Goal: Transaction & Acquisition: Purchase product/service

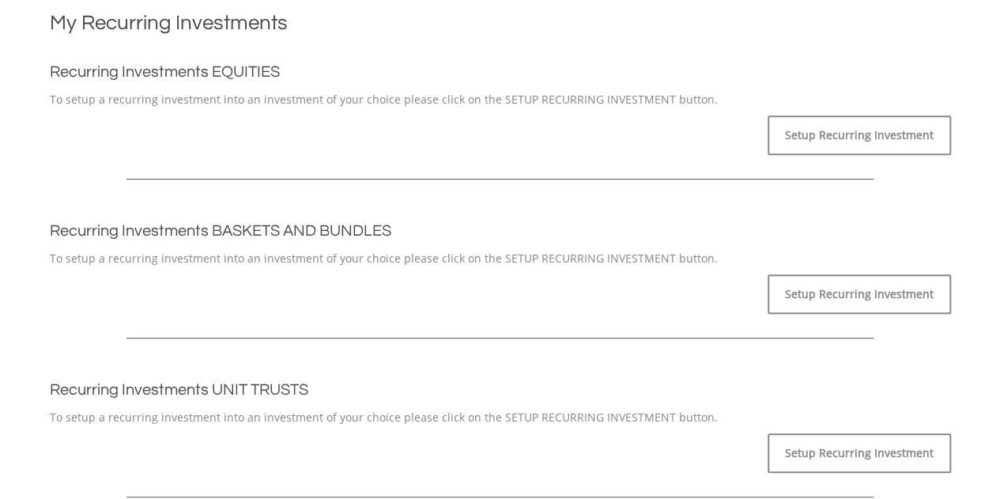
scroll to position [79, 0]
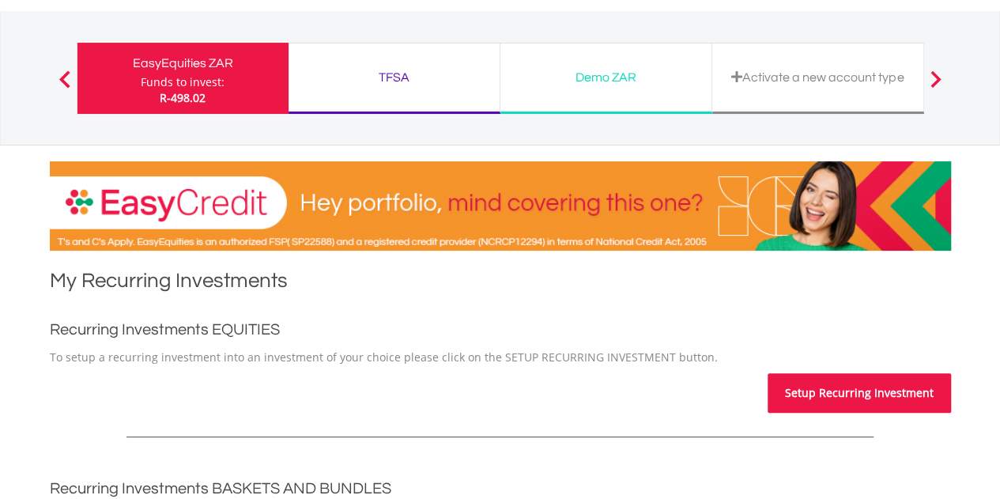
click at [830, 394] on link "Setup Recurring Investment" at bounding box center [858, 393] width 183 height 40
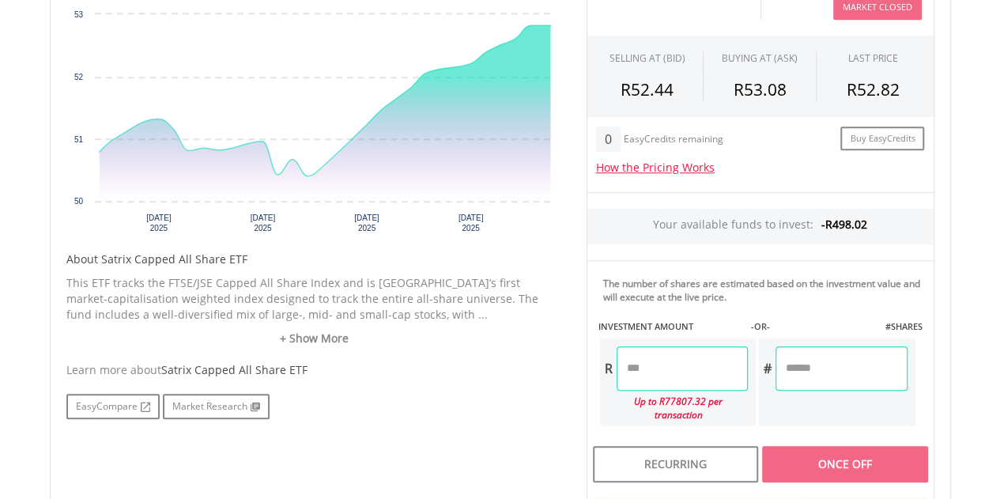
scroll to position [632, 0]
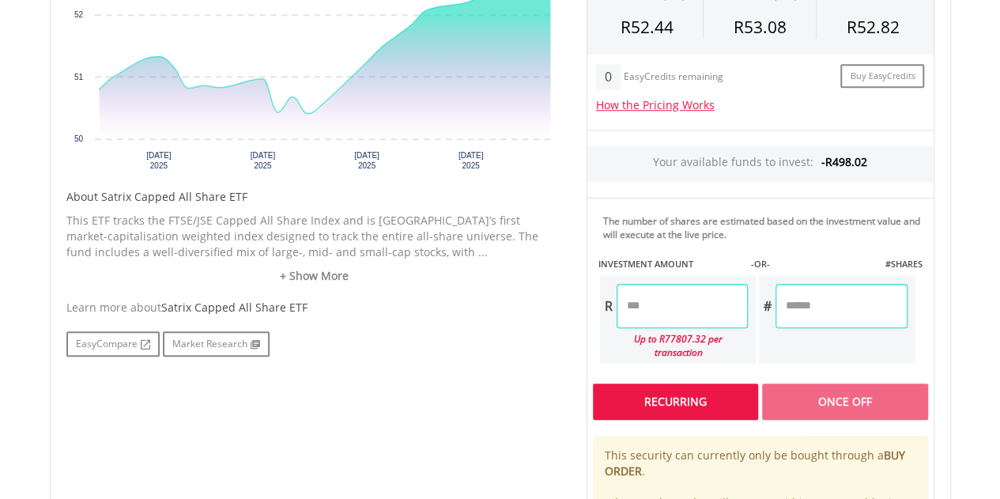
click at [672, 391] on div "Recurring" at bounding box center [675, 401] width 165 height 36
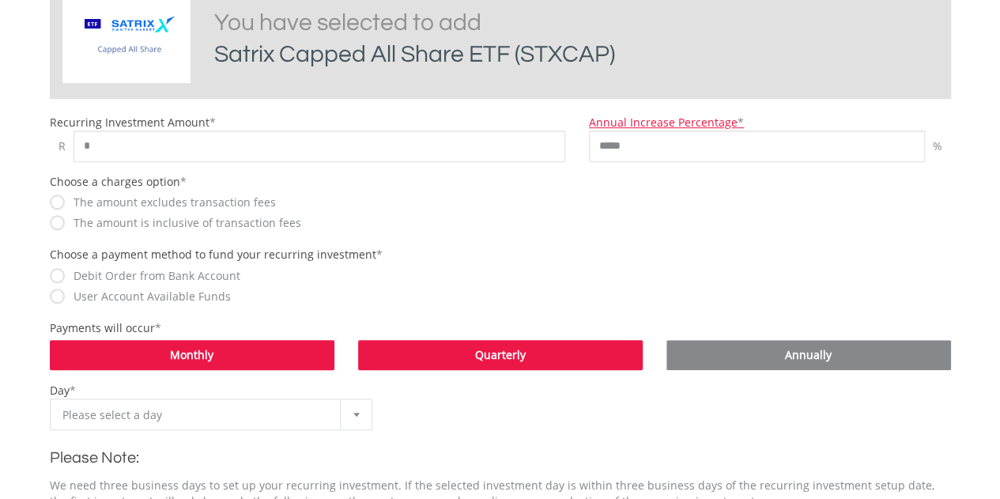
scroll to position [474, 0]
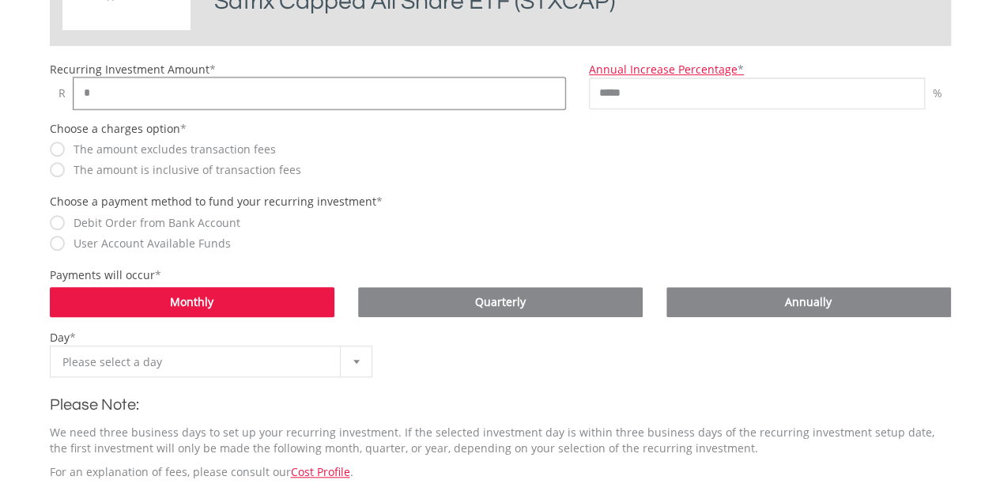
click at [119, 81] on input "*" at bounding box center [319, 93] width 492 height 32
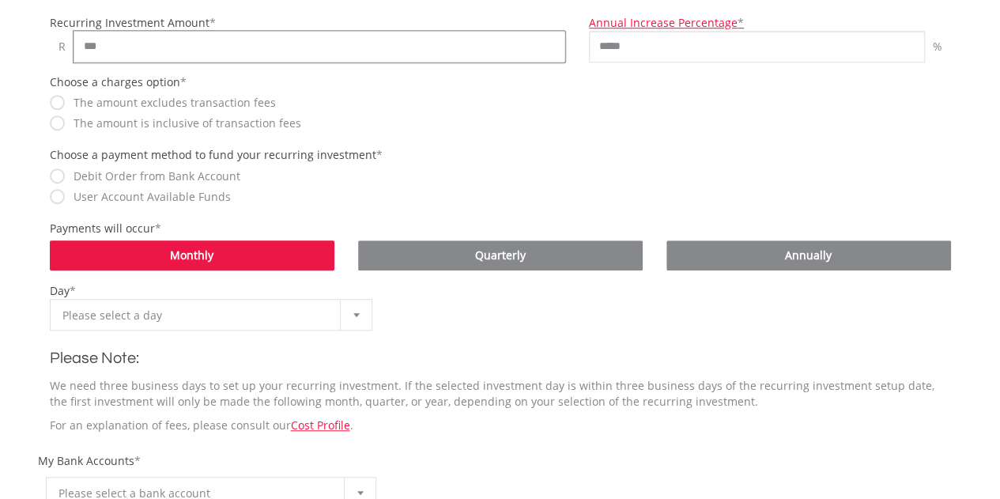
scroll to position [553, 0]
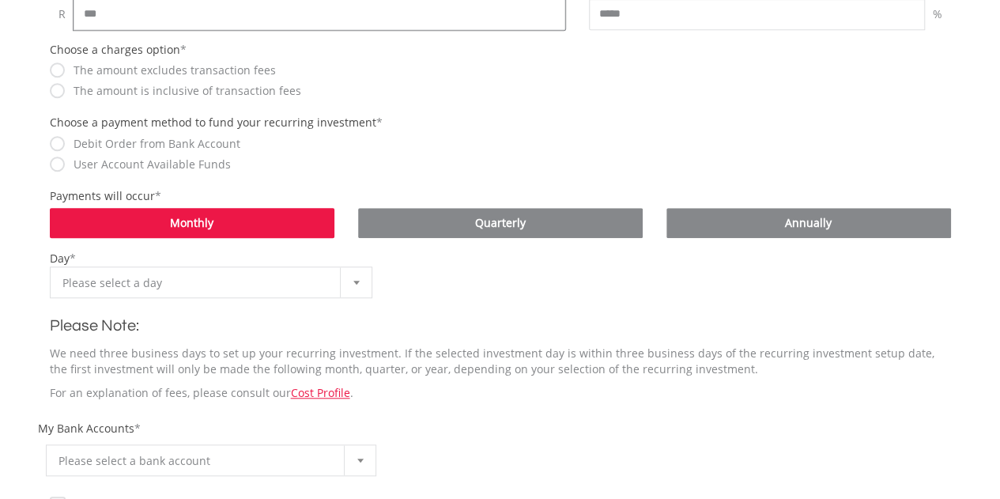
type input "***"
click at [308, 281] on span "Please select a day" at bounding box center [199, 283] width 274 height 32
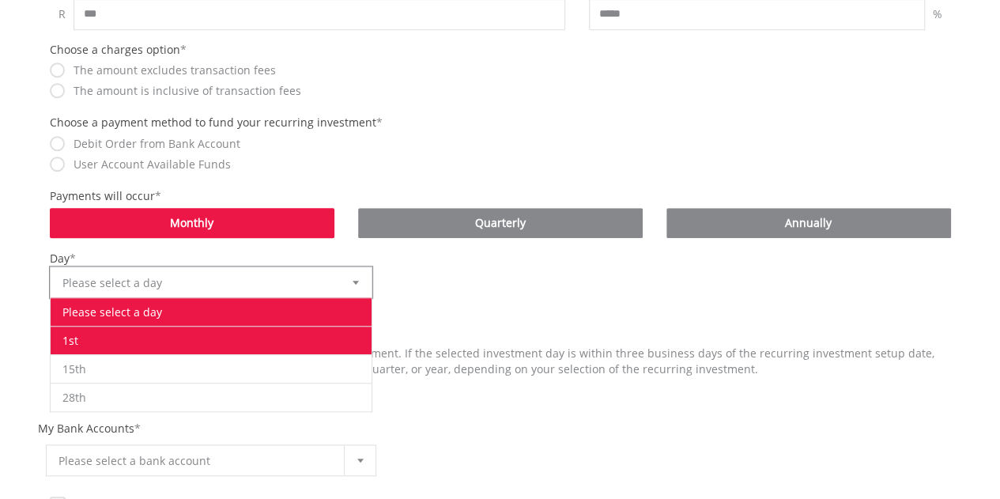
click at [234, 336] on li "1st" at bounding box center [212, 340] width 322 height 28
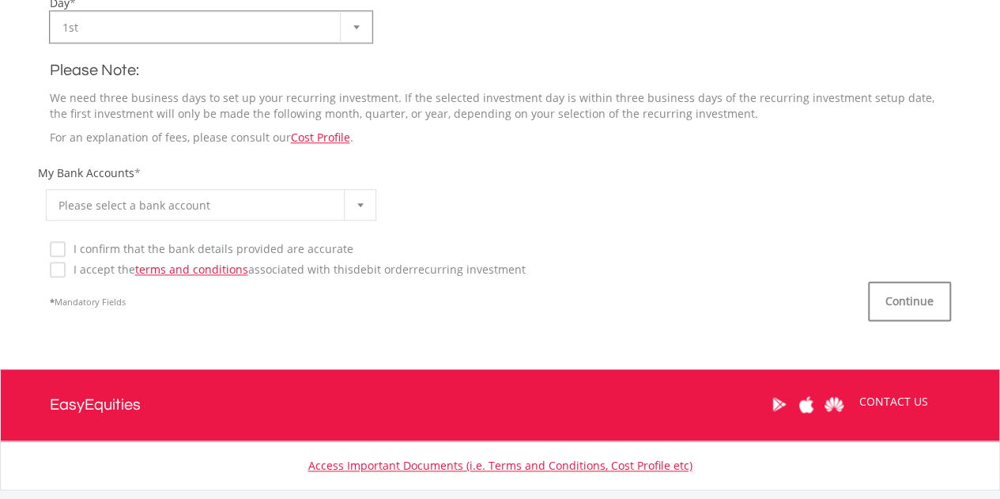
scroll to position [869, 0]
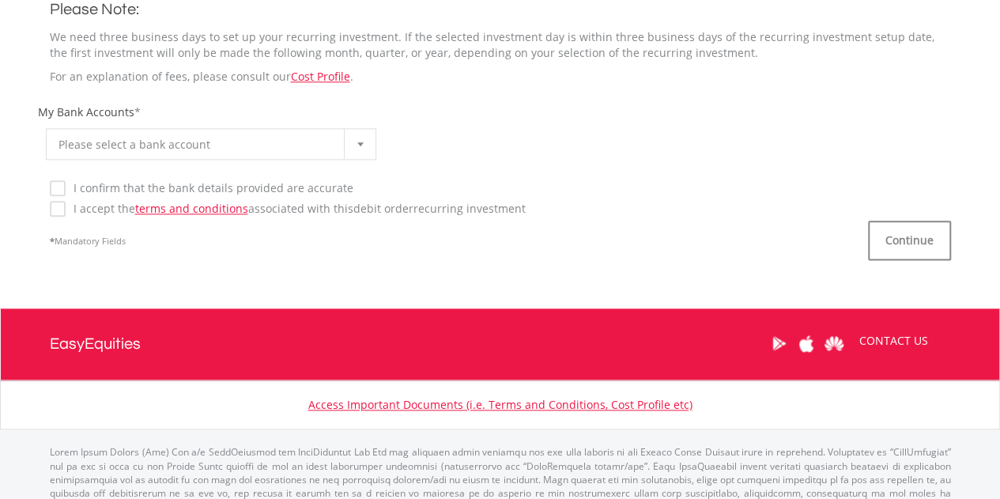
click at [149, 149] on span "Please select a bank account" at bounding box center [199, 145] width 282 height 32
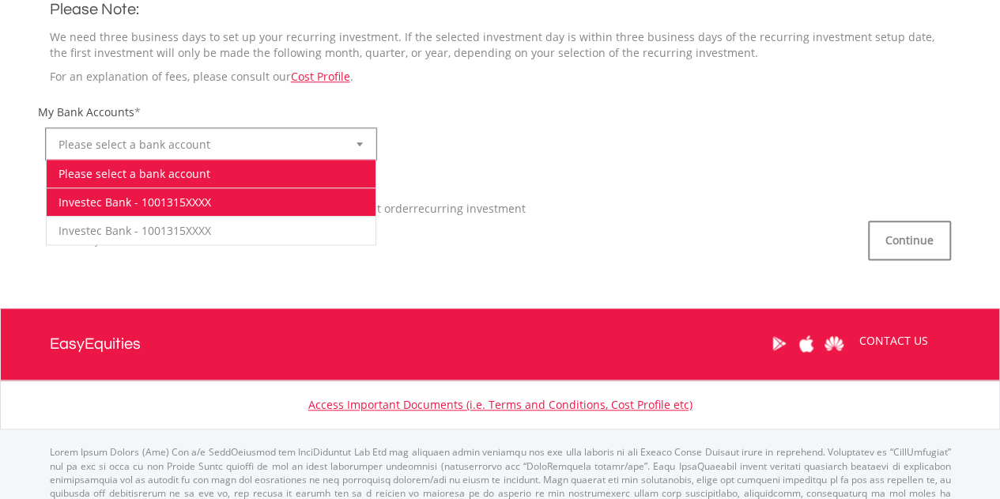
click at [155, 198] on li "Investec Bank - 1001315XXXX" at bounding box center [212, 201] width 330 height 28
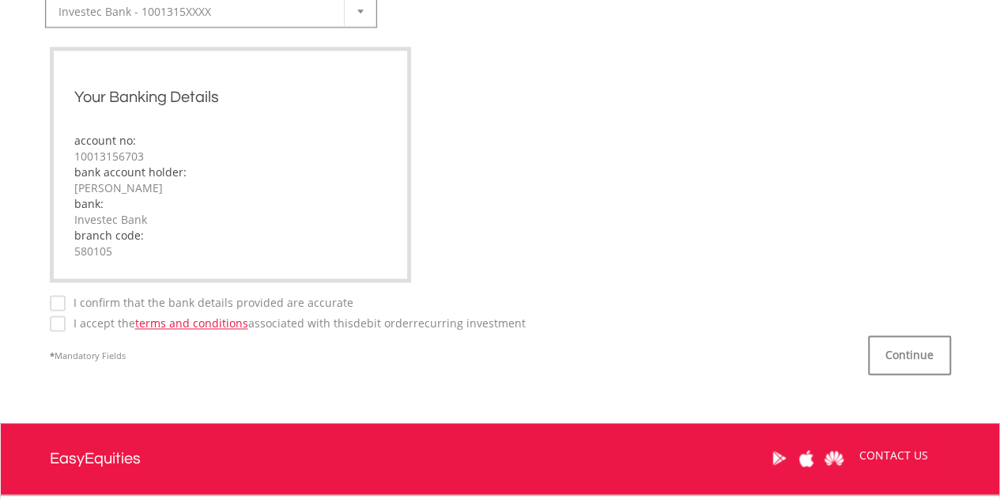
scroll to position [1027, 0]
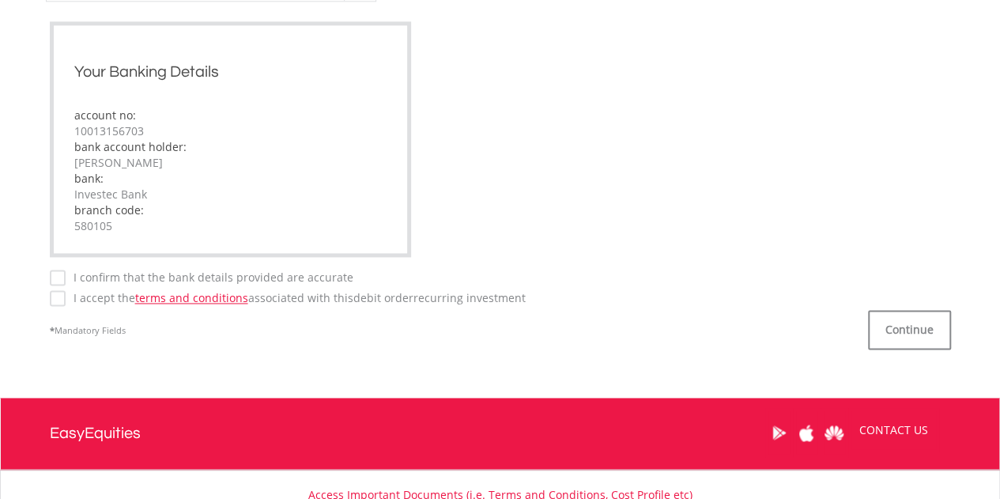
click at [66, 296] on label "I accept the terms and conditions associated with this Debit Order recurring in…" at bounding box center [296, 298] width 460 height 16
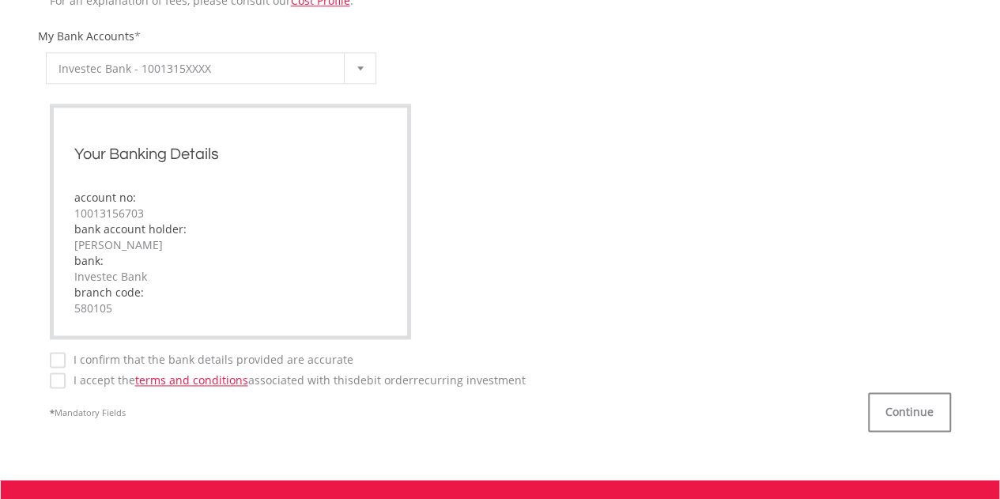
scroll to position [948, 0]
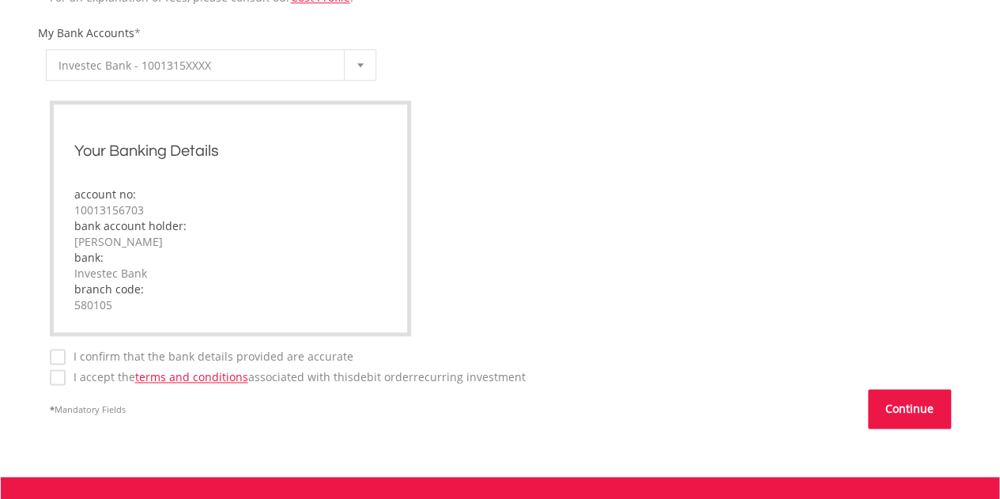
click at [907, 411] on button "Continue" at bounding box center [909, 409] width 83 height 40
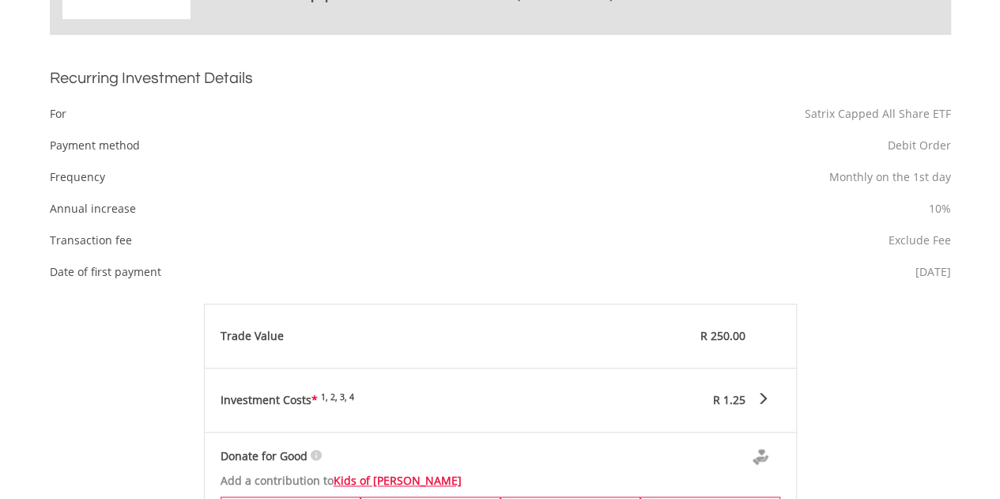
scroll to position [711, 0]
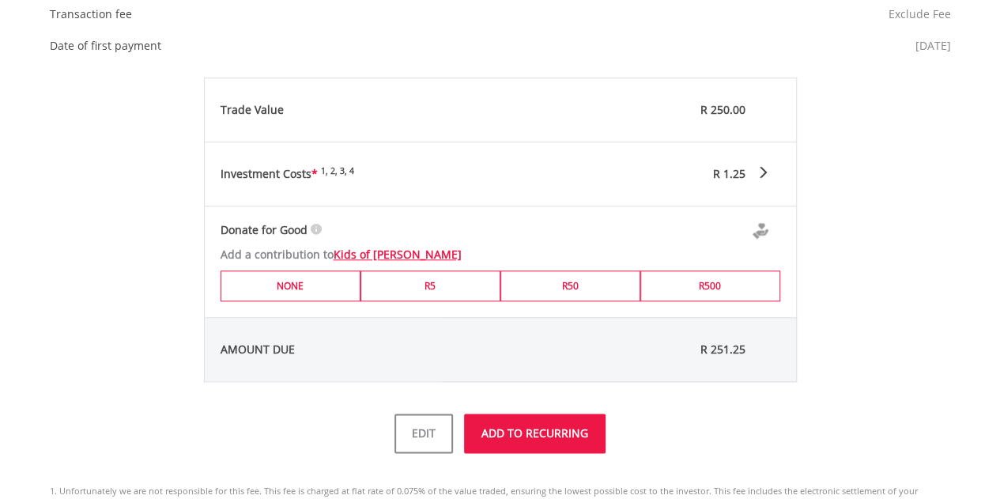
click at [547, 429] on button "ADD TO RECURRING" at bounding box center [534, 433] width 141 height 40
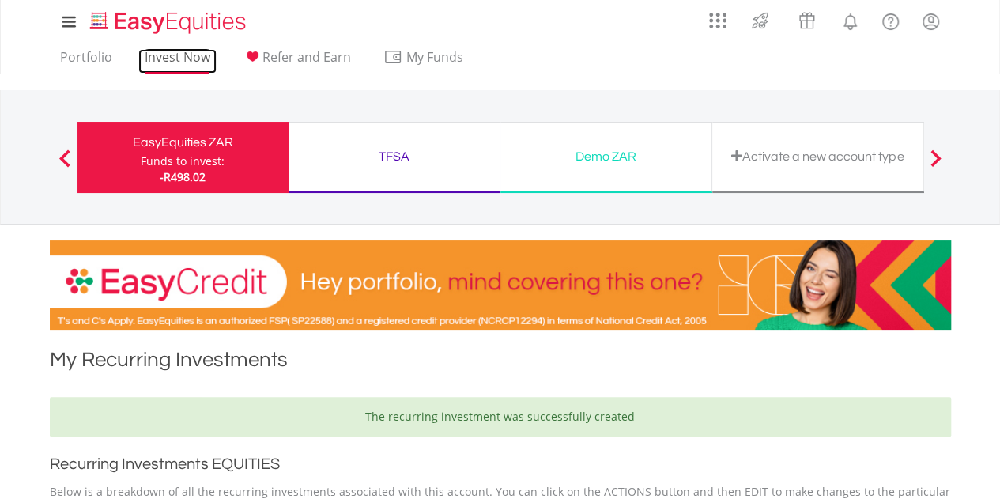
click at [183, 53] on link "Invest Now" at bounding box center [177, 61] width 78 height 24
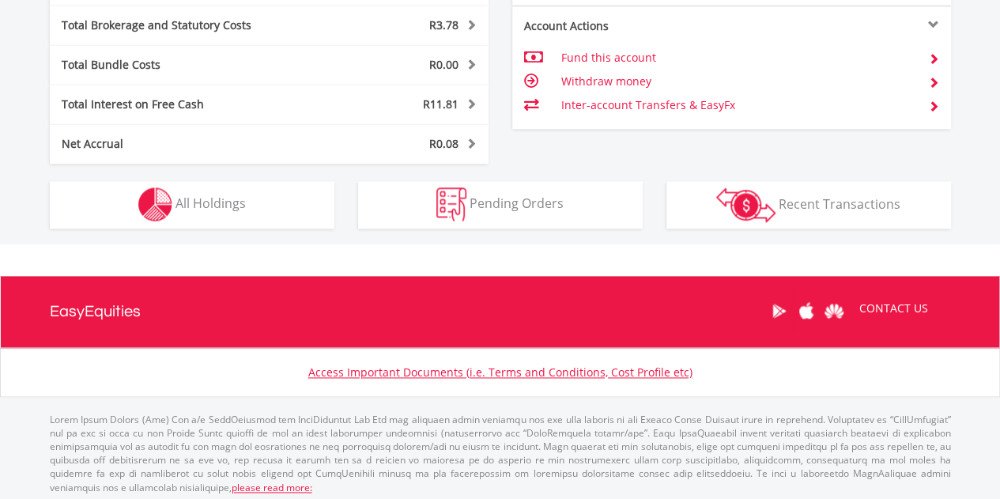
scroll to position [899, 0]
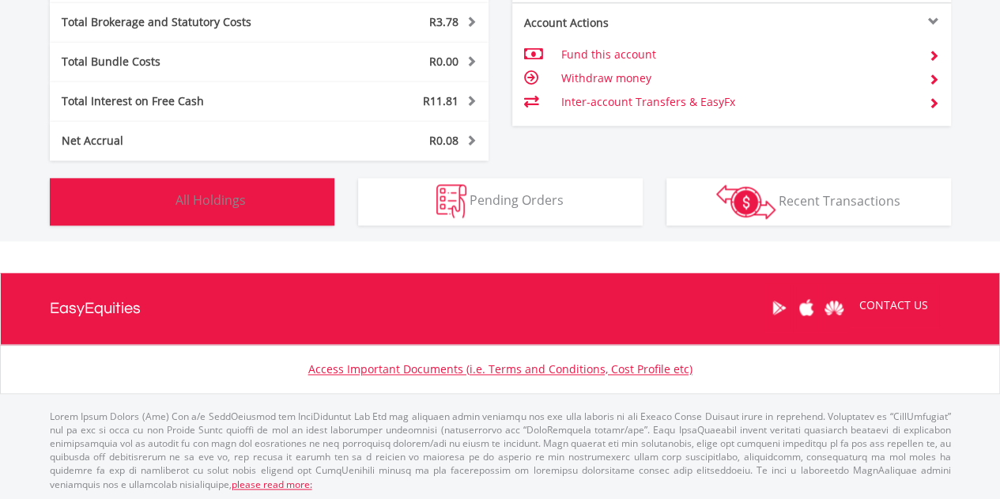
click at [233, 187] on button "Holdings All Holdings" at bounding box center [192, 201] width 284 height 47
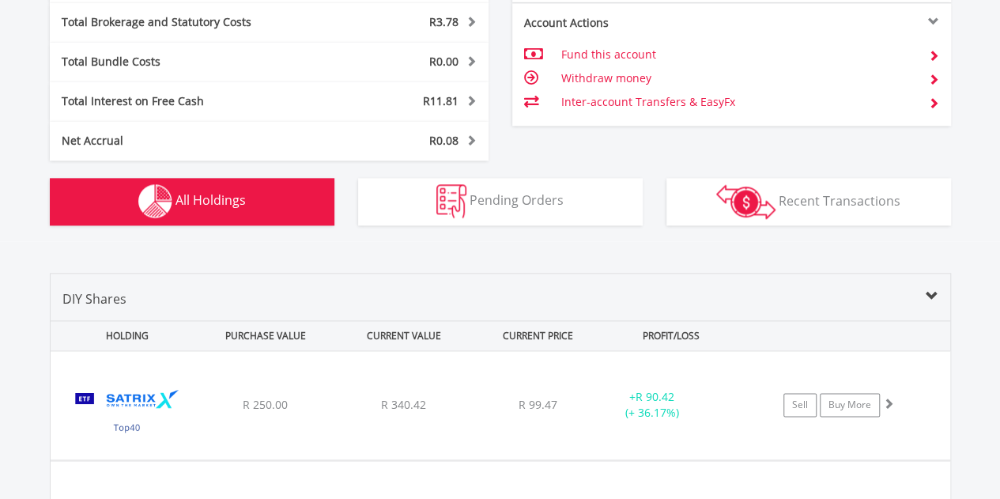
scroll to position [1171, 0]
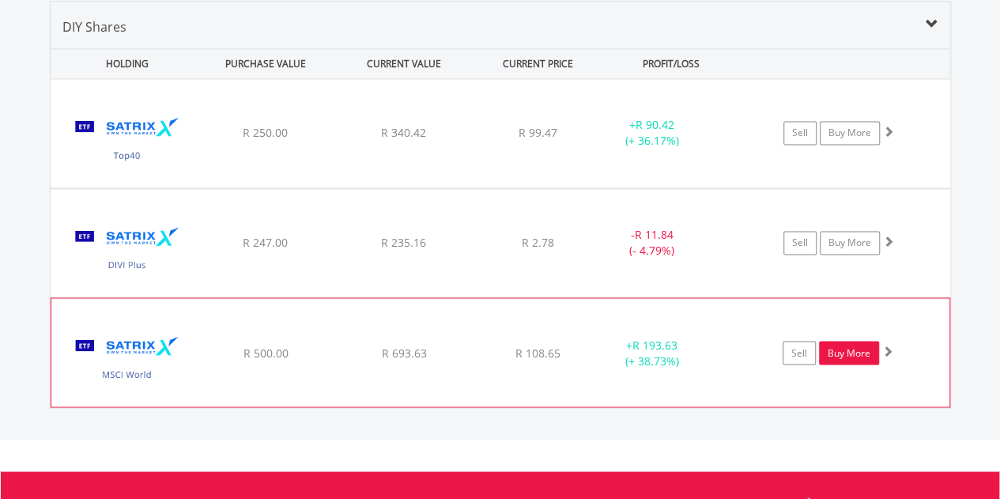
click at [845, 350] on link "Buy More" at bounding box center [849, 353] width 60 height 24
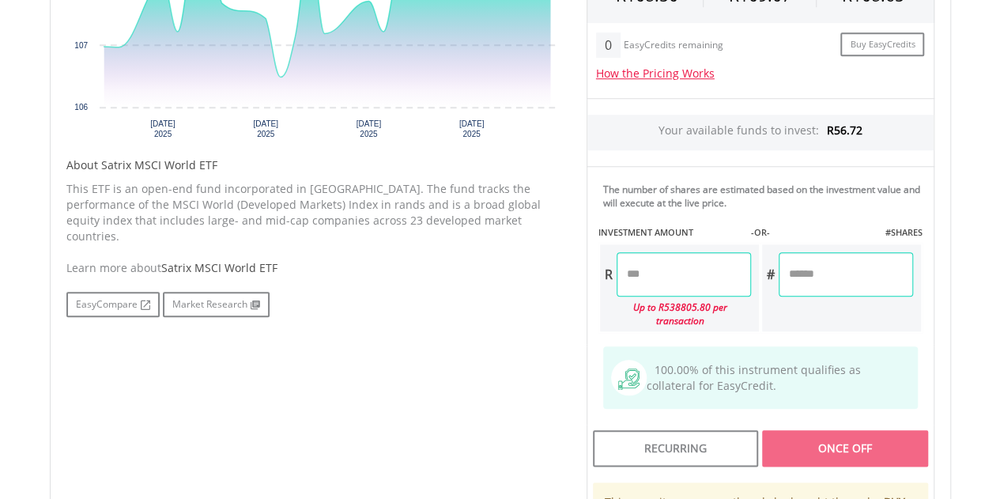
scroll to position [632, 0]
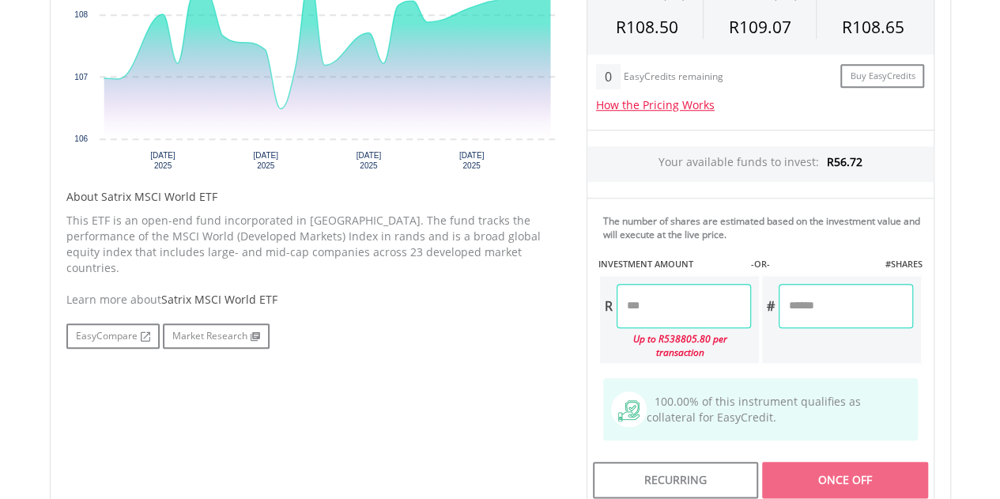
click at [687, 299] on input "number" at bounding box center [683, 306] width 134 height 44
click at [863, 464] on div "Last Updated Price: 15-min. Delay* Price Update Cost: 0 Credits Market Closed S…" at bounding box center [759, 289] width 371 height 796
type input "*****"
type input "******"
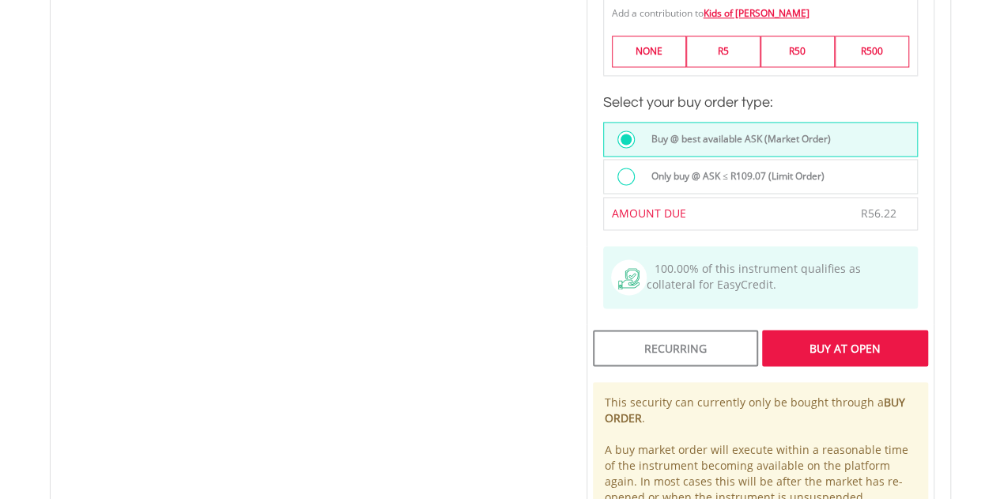
scroll to position [1185, 0]
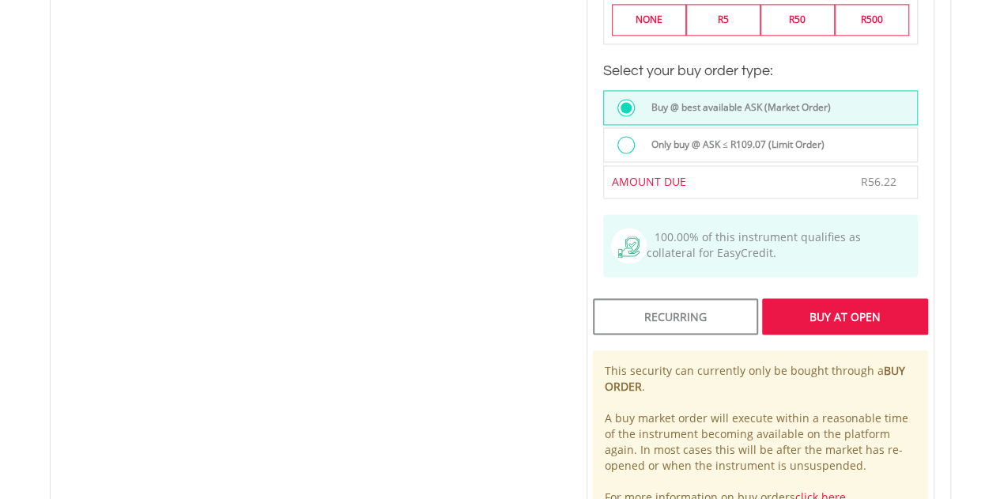
click at [850, 298] on div "Buy At Open" at bounding box center [844, 316] width 165 height 36
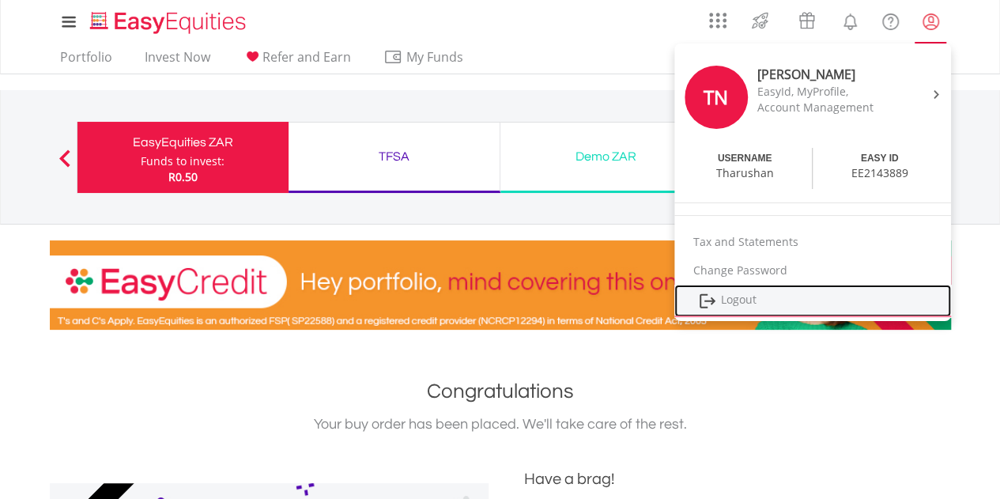
click at [724, 299] on link "Logout" at bounding box center [812, 300] width 277 height 32
